Goal: Use online tool/utility: Utilize a website feature to perform a specific function

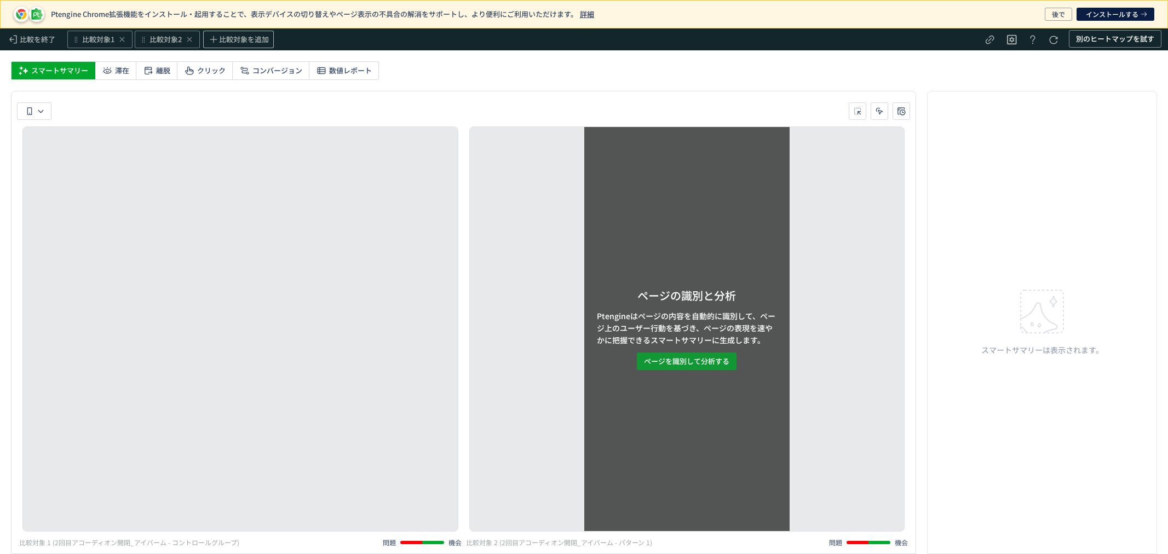
click at [698, 367] on span "ページを識別して分析する" at bounding box center [686, 362] width 85 height 18
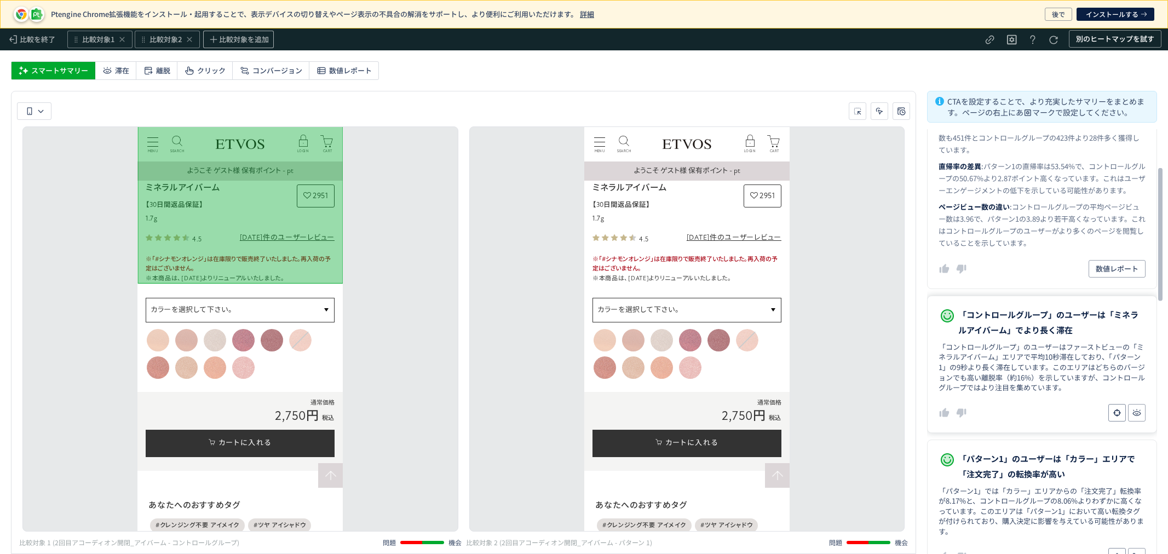
scroll to position [122, 0]
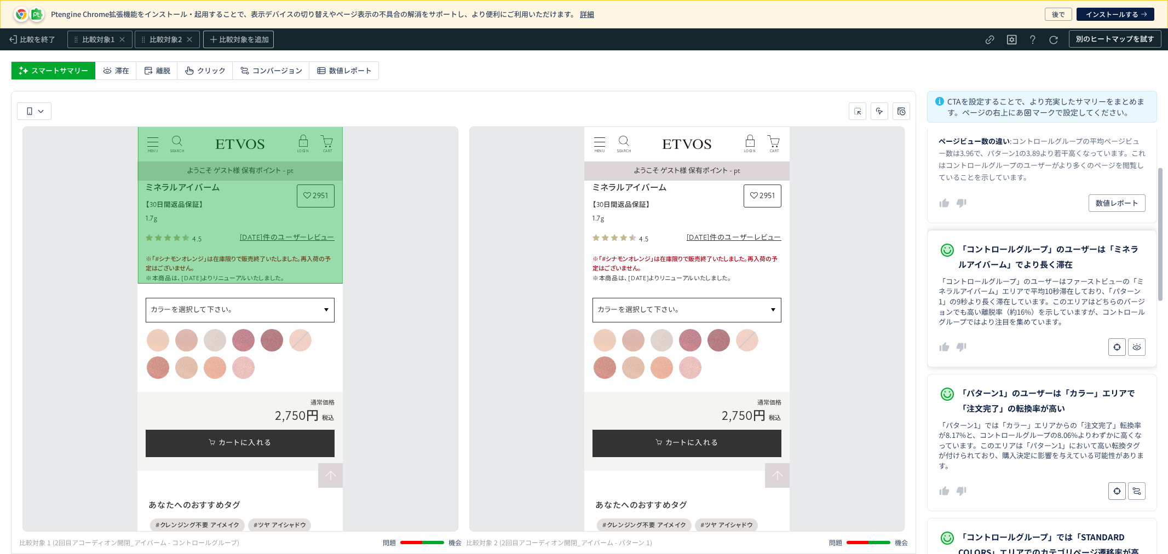
click at [992, 302] on dd "「コントロールグループ」のユーザーはファーストビューの「ミネラルアイバーム」エリアで平均10秒滞在しており、「パターン1」の9秒より長く滞在しています。このエ…" at bounding box center [1042, 302] width 207 height 51
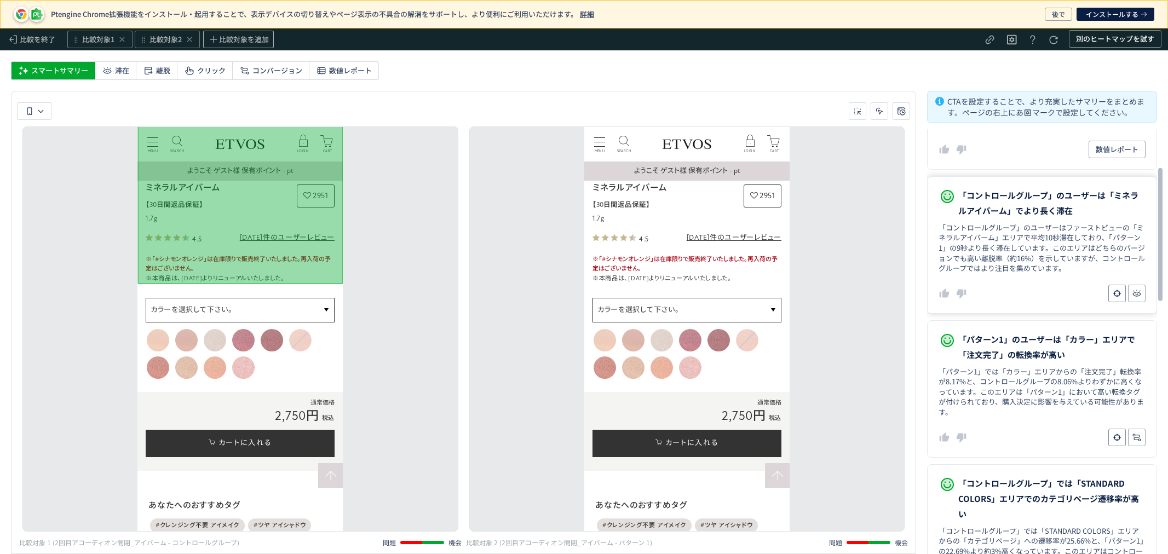
scroll to position [243, 0]
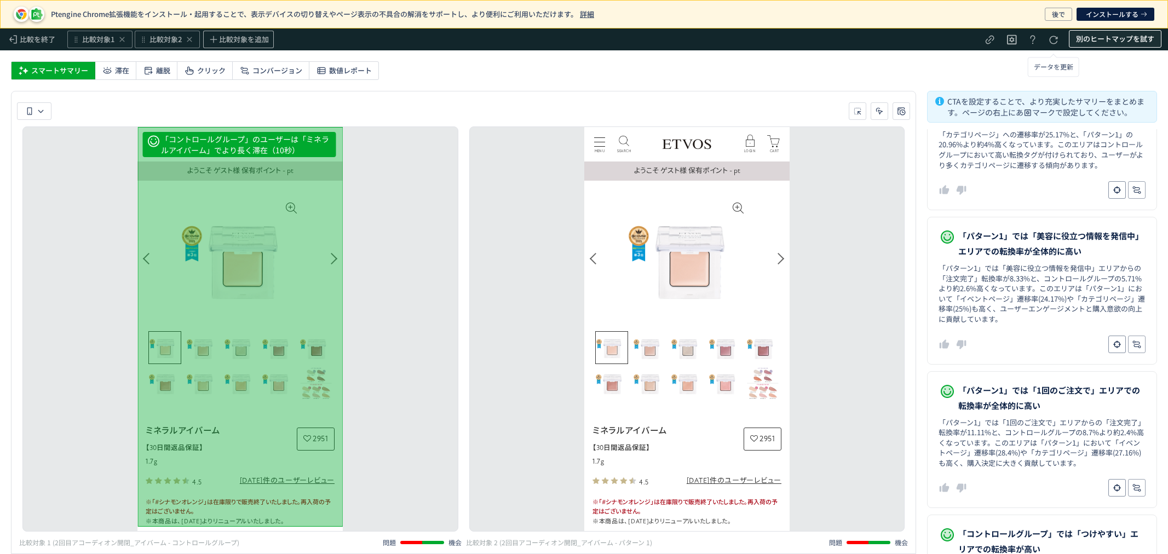
click at [1090, 31] on span "別のヒートマップを試す" at bounding box center [1115, 39] width 78 height 18
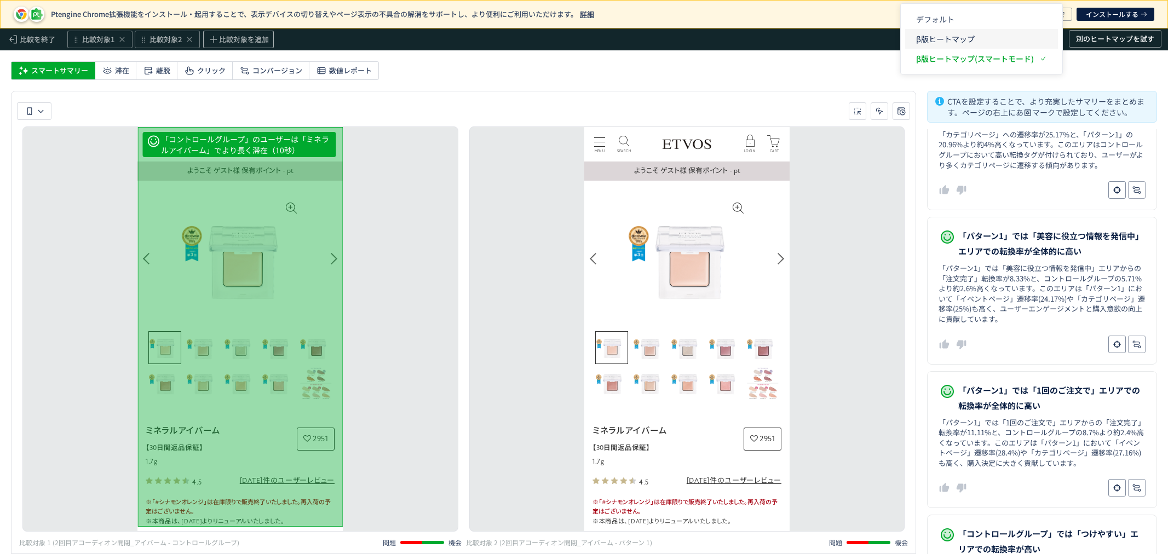
click at [976, 37] on p "β版ヒートマップ" at bounding box center [975, 39] width 118 height 20
